Goal: Find specific fact: Find specific page/section

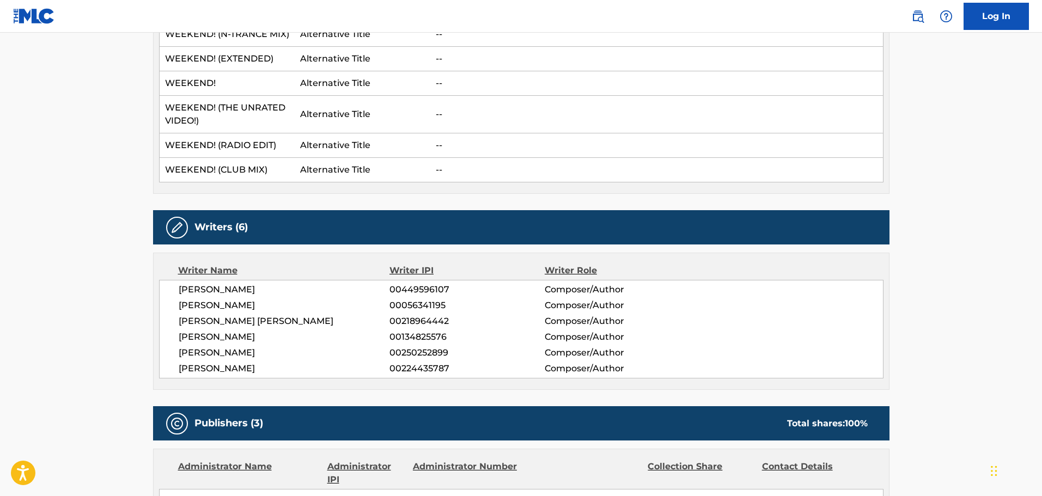
scroll to position [381, 0]
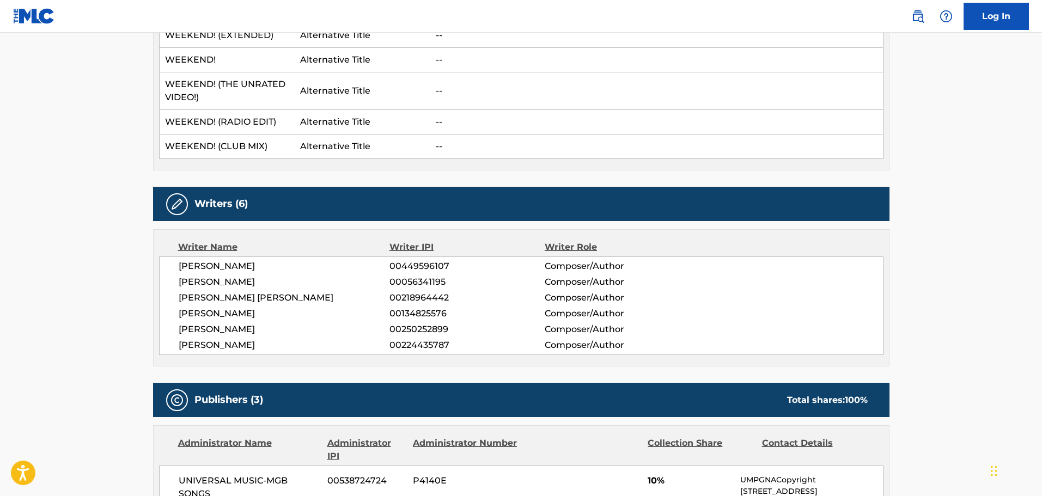
drag, startPoint x: 256, startPoint y: 267, endPoint x: 176, endPoint y: 266, distance: 79.5
click at [176, 266] on div "[PERSON_NAME] 00449596107 Composer/Author [PERSON_NAME] 00056341195 Composer/Au…" at bounding box center [521, 306] width 724 height 99
copy span "[PERSON_NAME]"
drag, startPoint x: 285, startPoint y: 298, endPoint x: 179, endPoint y: 300, distance: 106.2
click at [179, 300] on span "[PERSON_NAME] [PERSON_NAME]" at bounding box center [284, 297] width 211 height 13
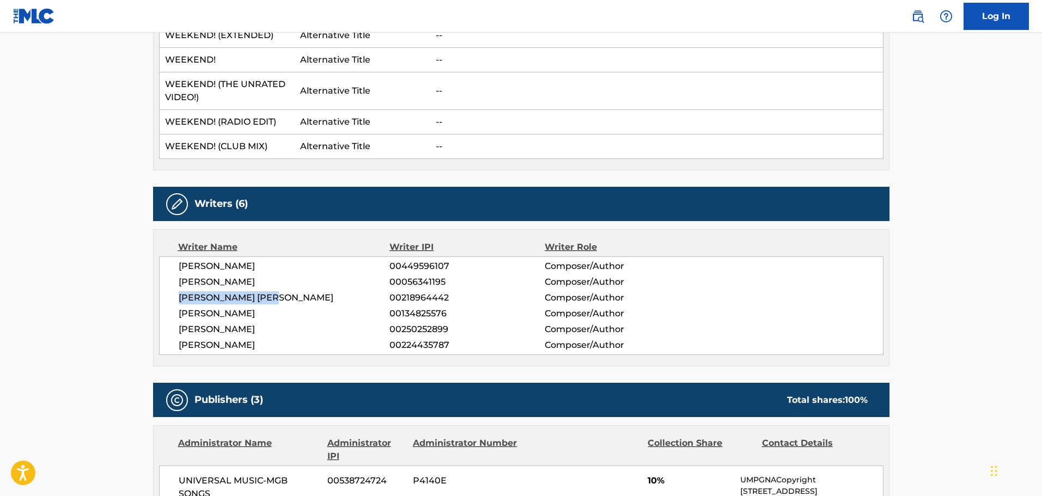
copy span "[PERSON_NAME] [PERSON_NAME]"
drag, startPoint x: 242, startPoint y: 333, endPoint x: 180, endPoint y: 336, distance: 62.2
click at [180, 336] on div "[PERSON_NAME] 00449596107 Composer/Author [PERSON_NAME] 00056341195 Composer/Au…" at bounding box center [521, 306] width 724 height 99
copy span "[PERSON_NAME]"
drag, startPoint x: 254, startPoint y: 346, endPoint x: 175, endPoint y: 343, distance: 79.0
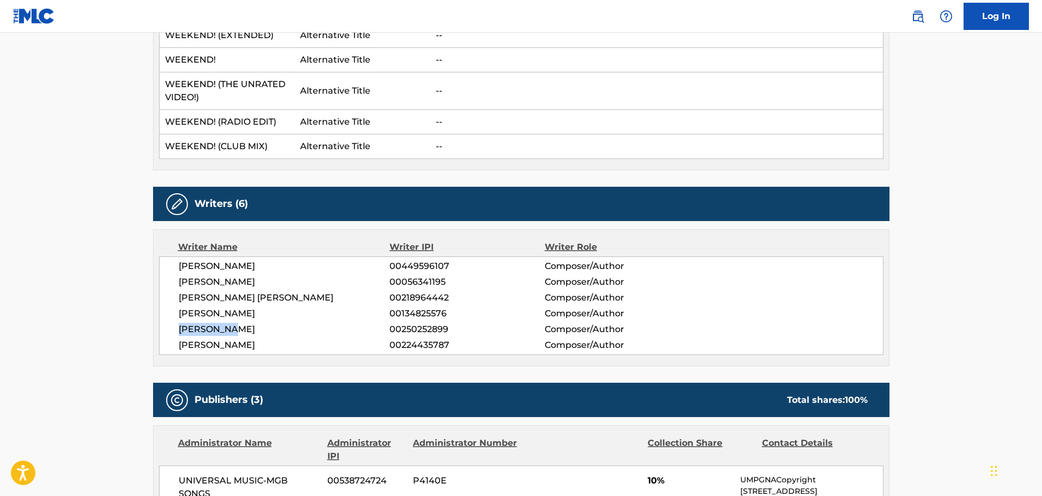
click at [175, 343] on div "[PERSON_NAME] 00449596107 Composer/Author [PERSON_NAME] 00056341195 Composer/Au…" at bounding box center [521, 306] width 724 height 99
copy span "[PERSON_NAME]"
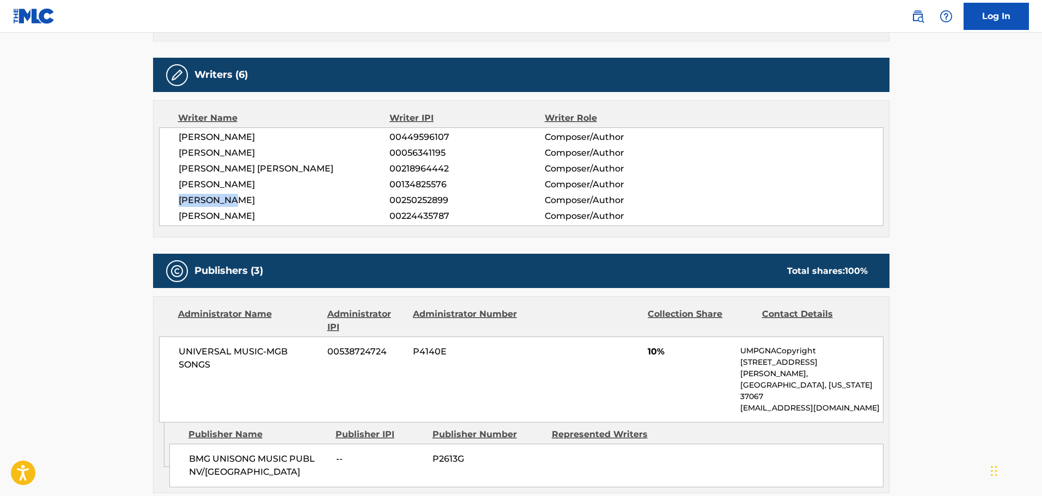
scroll to position [545, 0]
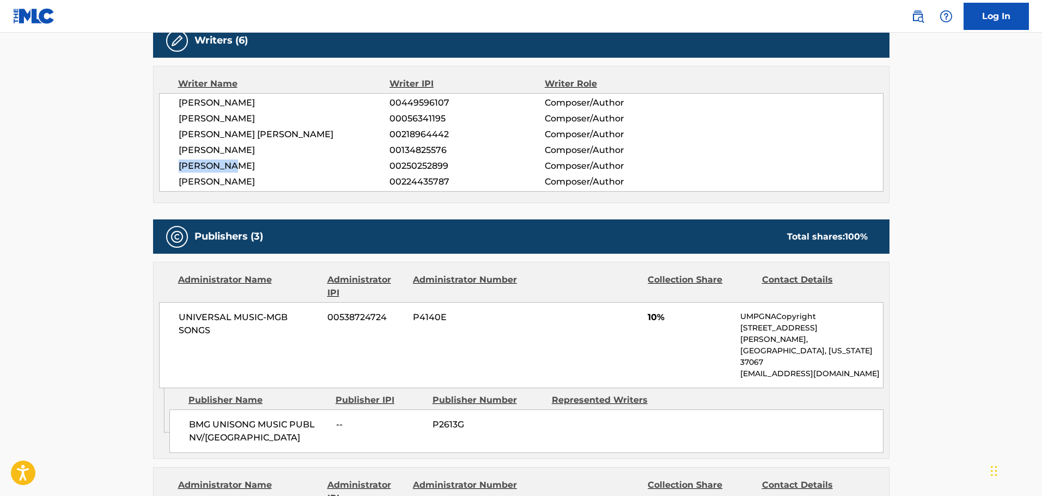
drag, startPoint x: 265, startPoint y: 116, endPoint x: 181, endPoint y: 112, distance: 84.5
click at [180, 112] on div "[PERSON_NAME] 00449596107 Composer/Author [PERSON_NAME] 00056341195 Composer/Au…" at bounding box center [521, 142] width 724 height 99
copy span "[PERSON_NAME]"
drag, startPoint x: 248, startPoint y: 153, endPoint x: 176, endPoint y: 149, distance: 72.0
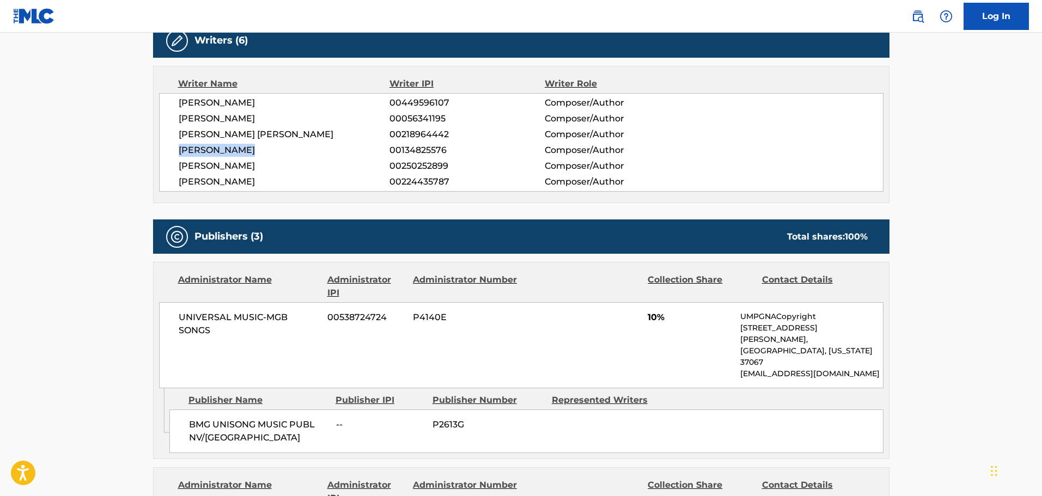
click at [176, 149] on div "[PERSON_NAME] 00449596107 Composer/Author [PERSON_NAME] 00056341195 Composer/Au…" at bounding box center [521, 142] width 724 height 99
copy span "[PERSON_NAME]"
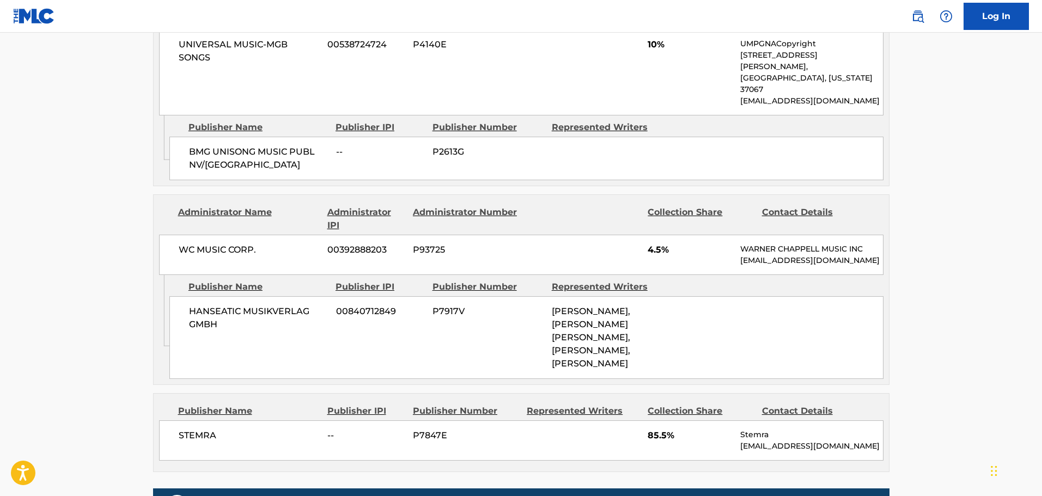
scroll to position [817, 0]
